Goal: Task Accomplishment & Management: Use online tool/utility

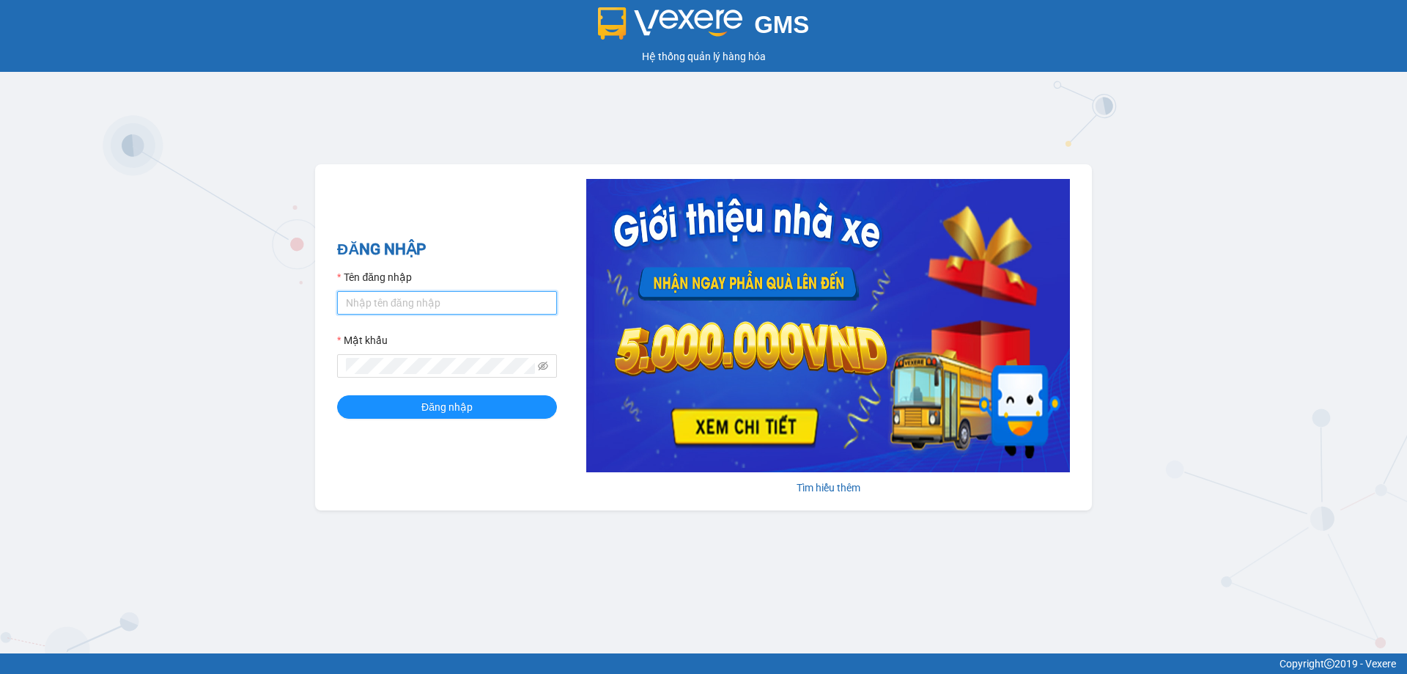
click at [432, 298] on input "Tên đăng nhập" at bounding box center [447, 302] width 220 height 23
type input "vvanh.apq"
click at [337, 395] on button "Đăng nhập" at bounding box center [447, 406] width 220 height 23
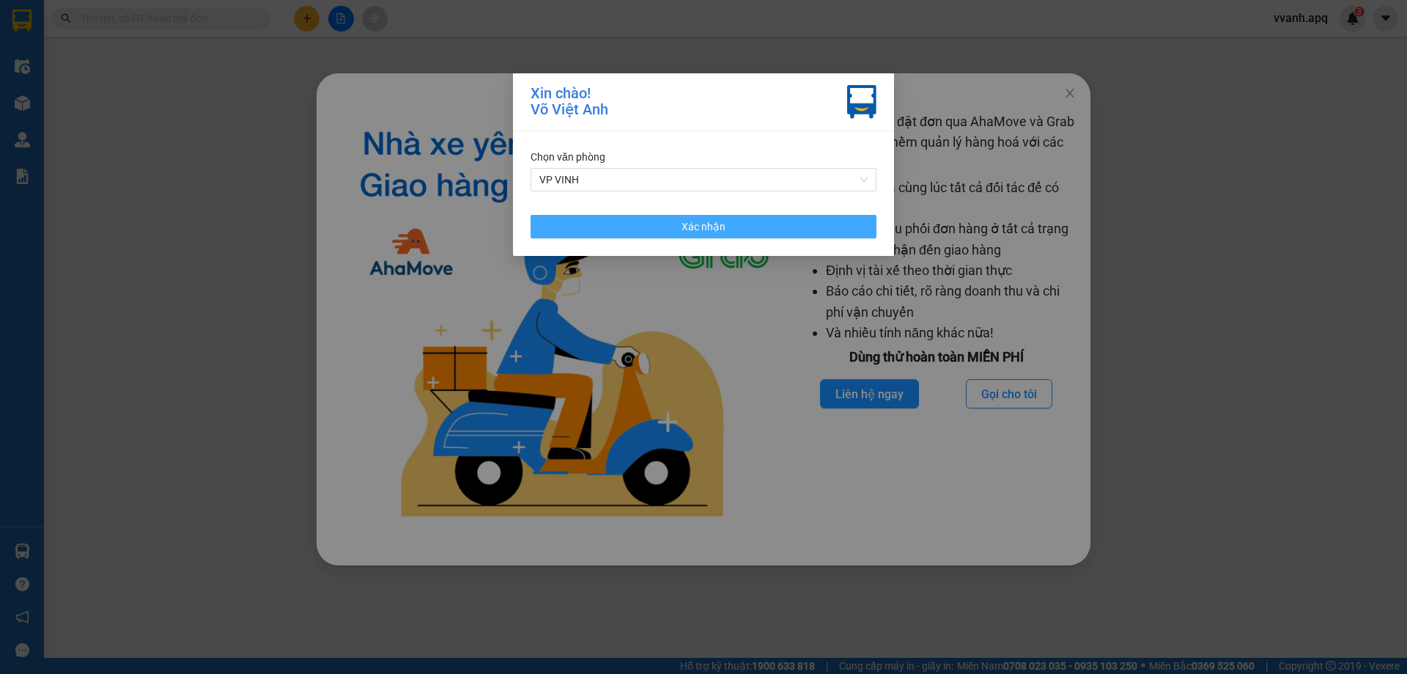
drag, startPoint x: 832, startPoint y: 229, endPoint x: 1041, endPoint y: 137, distance: 228.4
click at [832, 229] on button "Xác nhận" at bounding box center [704, 226] width 346 height 23
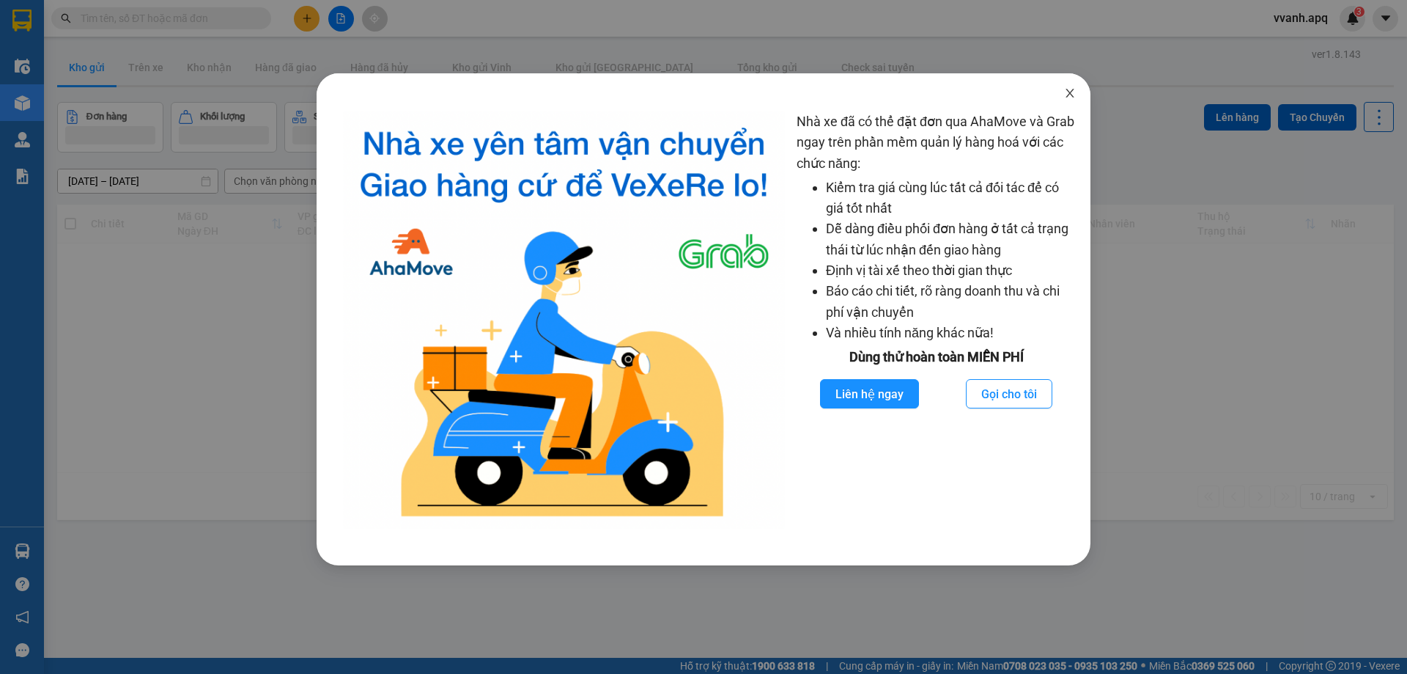
click at [1075, 100] on span "Close" at bounding box center [1070, 93] width 41 height 41
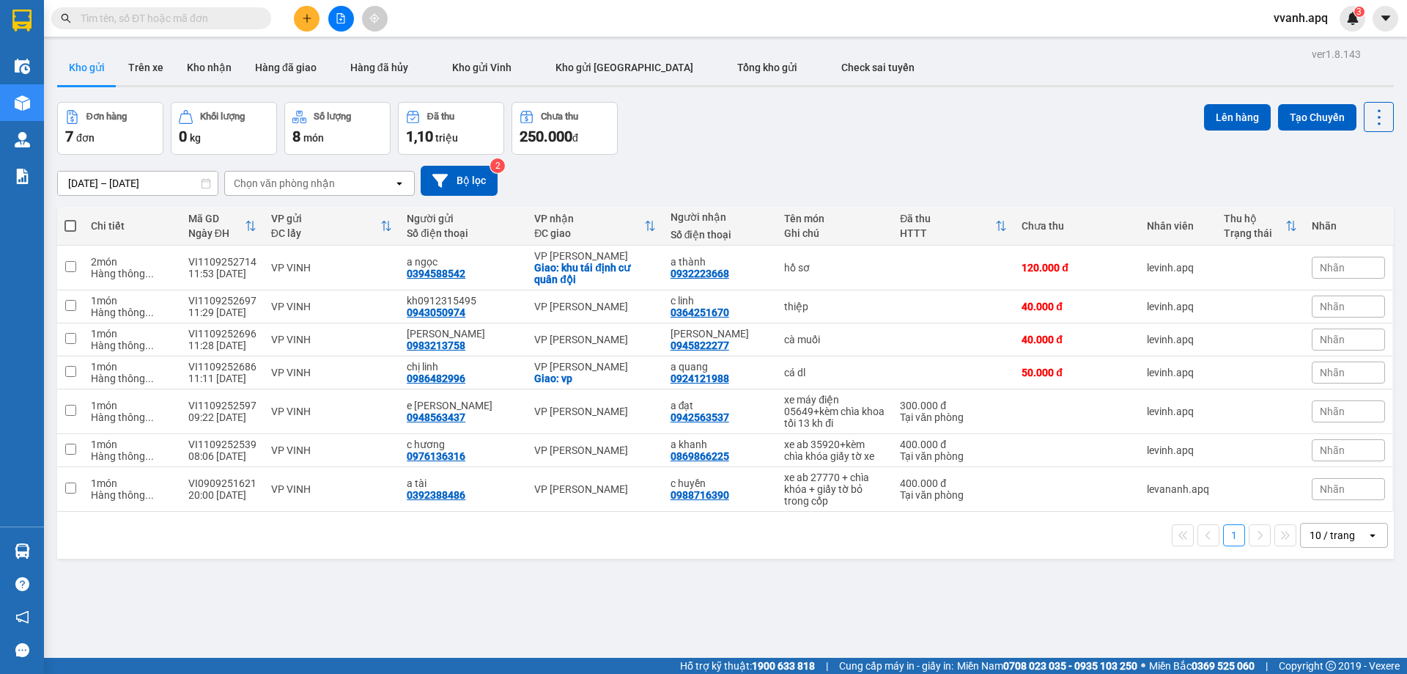
click at [676, 166] on div "[DATE] – [DATE] Press the down arrow key to interact with the calendar and sele…" at bounding box center [725, 181] width 1337 height 30
drag, startPoint x: 866, startPoint y: 442, endPoint x: 919, endPoint y: 572, distance: 140.1
click at [919, 572] on div "ver 1.8.143 Kho gửi Trên xe Kho nhận Hàng đã giao Hàng đã hủy Kho gửi Vinh Kho …" at bounding box center [725, 381] width 1349 height 674
